Goal: Check status: Check status

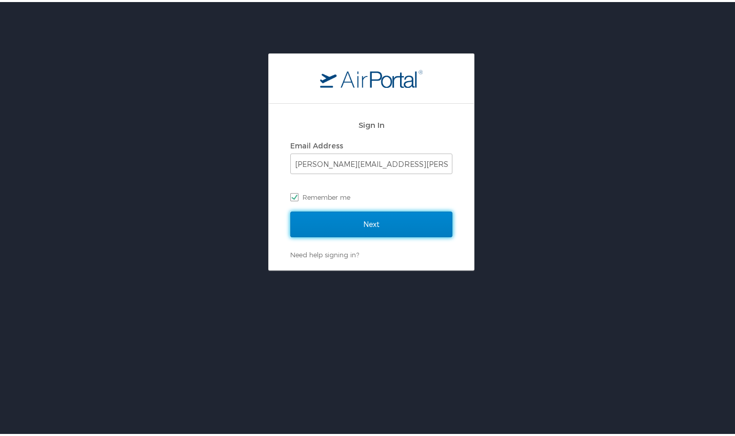
click at [385, 223] on input "Next" at bounding box center [371, 222] width 162 height 26
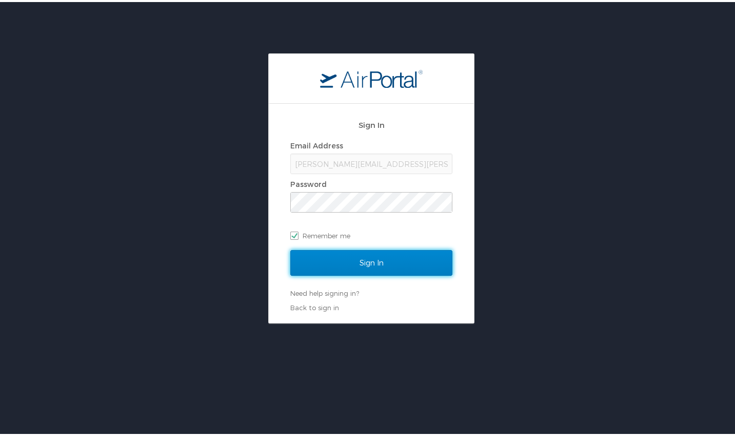
click at [373, 263] on input "Sign In" at bounding box center [371, 261] width 162 height 26
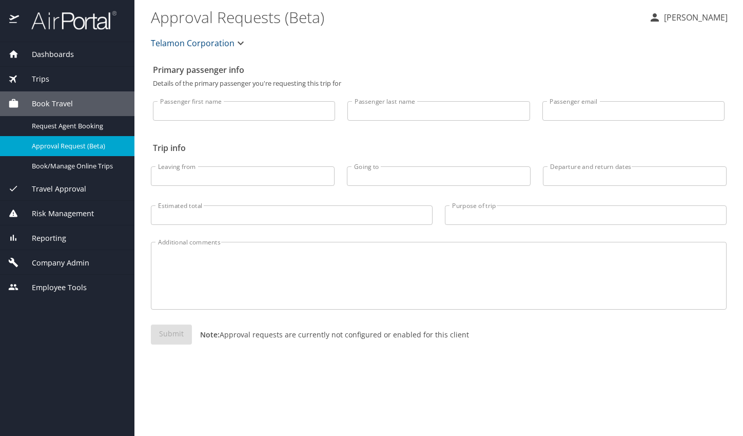
click at [38, 235] on span "Reporting" at bounding box center [42, 237] width 47 height 11
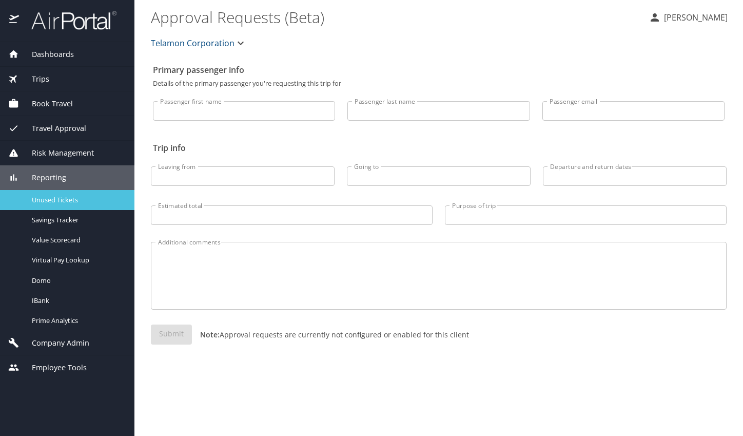
click at [54, 200] on span "Unused Tickets" at bounding box center [77, 200] width 90 height 10
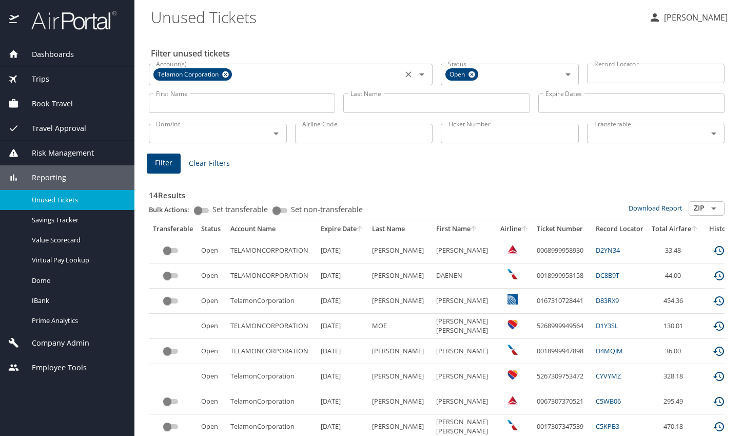
click at [403, 75] on icon "Clear" at bounding box center [408, 74] width 10 height 10
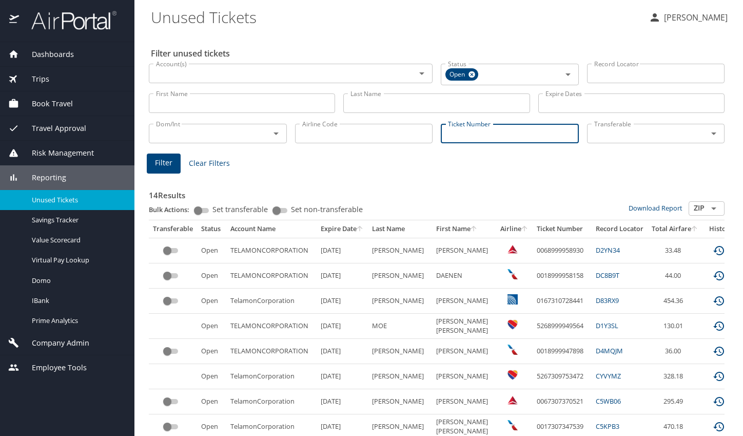
paste input "5268999959576"
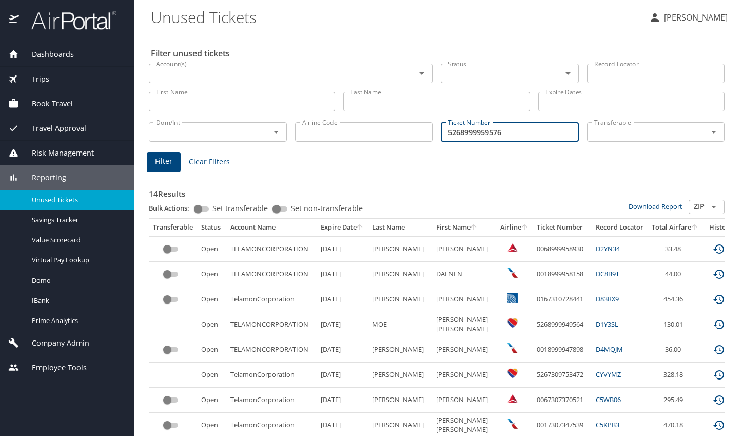
type input "5268999959576"
click at [172, 163] on button "Filter" at bounding box center [164, 162] width 34 height 20
